Goal: Task Accomplishment & Management: Use online tool/utility

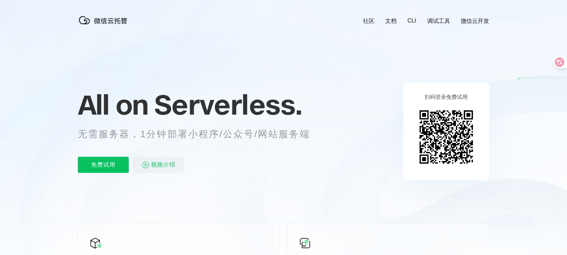
scroll to position [0, 1274]
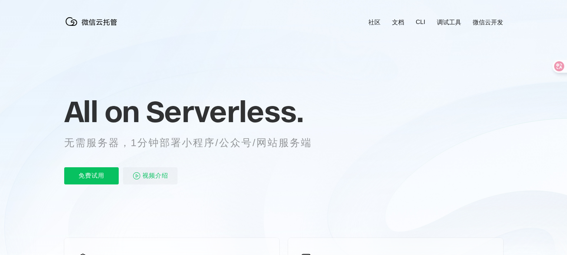
scroll to position [0, 1274]
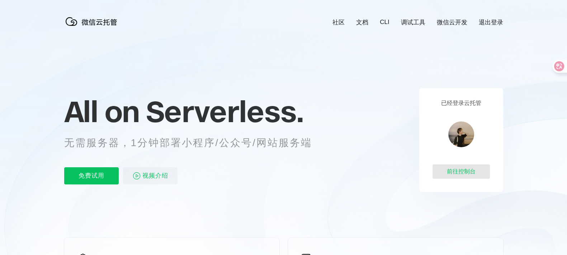
scroll to position [0, 1274]
click at [457, 175] on div "前往控制台" at bounding box center [460, 171] width 57 height 14
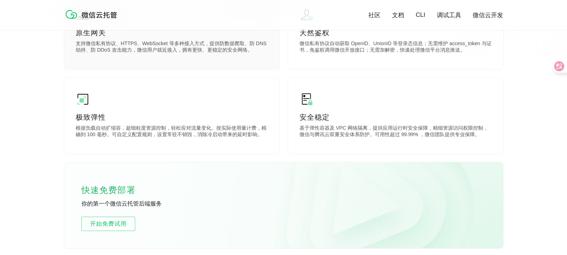
scroll to position [358, 0]
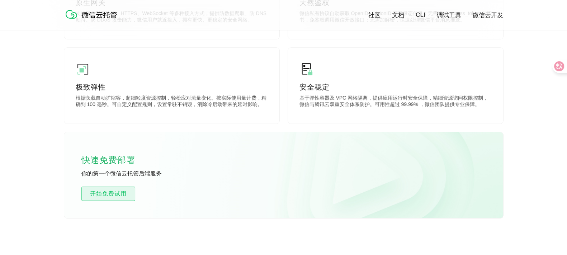
click at [125, 195] on span "开始免费试用" at bounding box center [108, 194] width 53 height 9
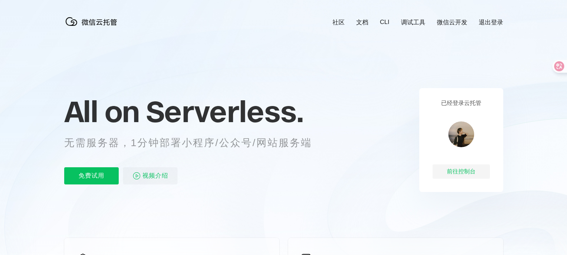
scroll to position [0, 1281]
click at [453, 169] on div "前往控制台" at bounding box center [460, 171] width 57 height 14
